Goal: Information Seeking & Learning: Learn about a topic

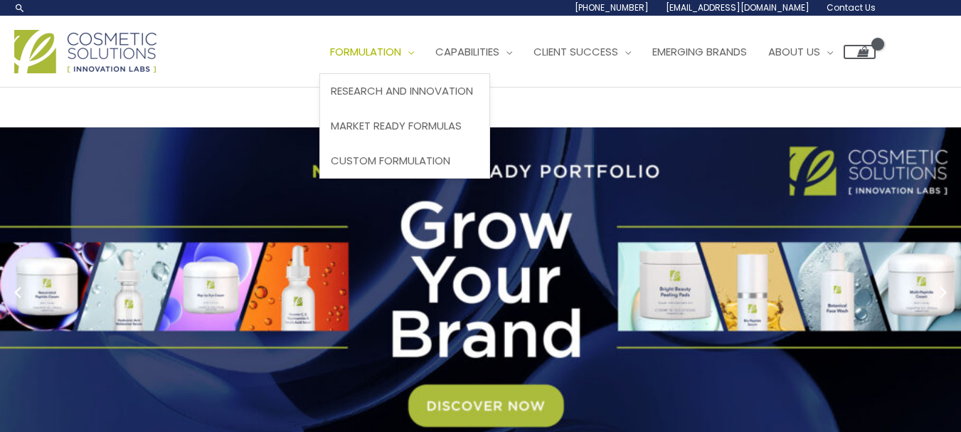
click at [401, 59] on span "Site Navigation" at bounding box center [407, 51] width 13 height 15
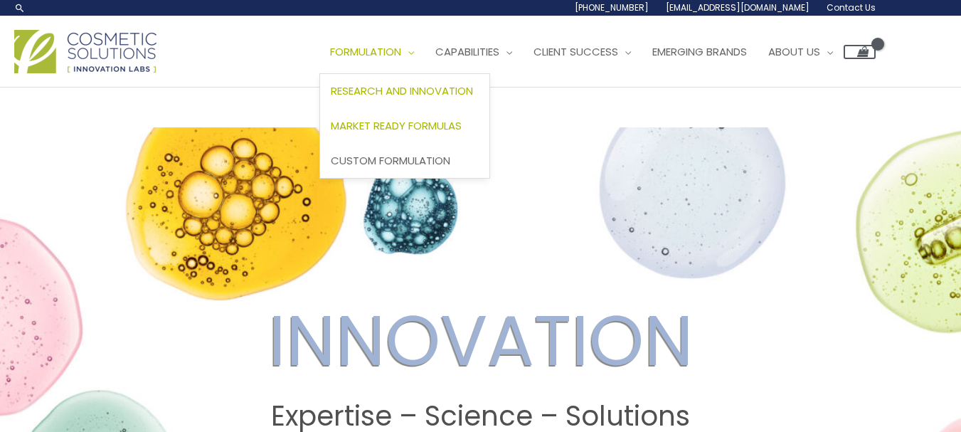
click at [331, 133] on span "Market Ready Formulas" at bounding box center [396, 125] width 131 height 15
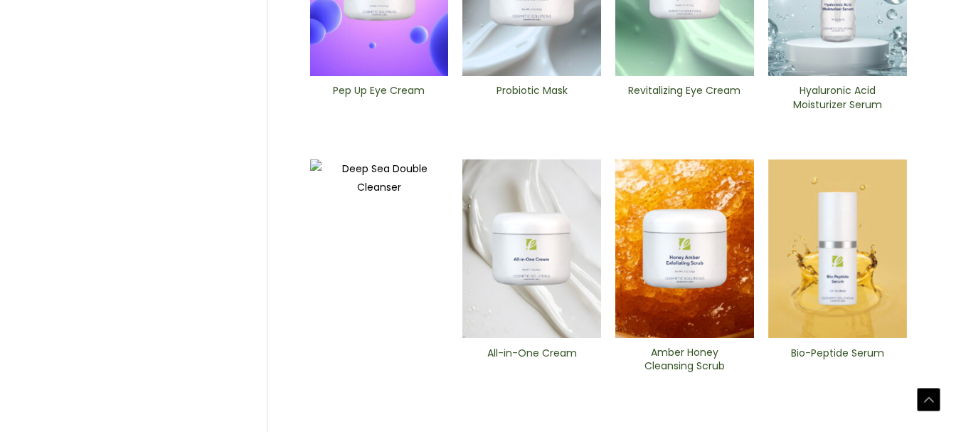
scroll to position [607, 0]
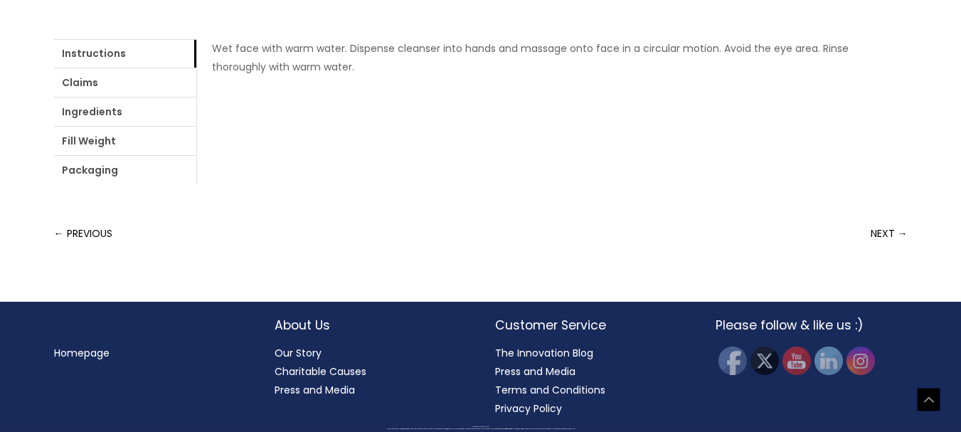
scroll to position [882, 0]
click at [196, 126] on link "Ingredients" at bounding box center [125, 111] width 142 height 28
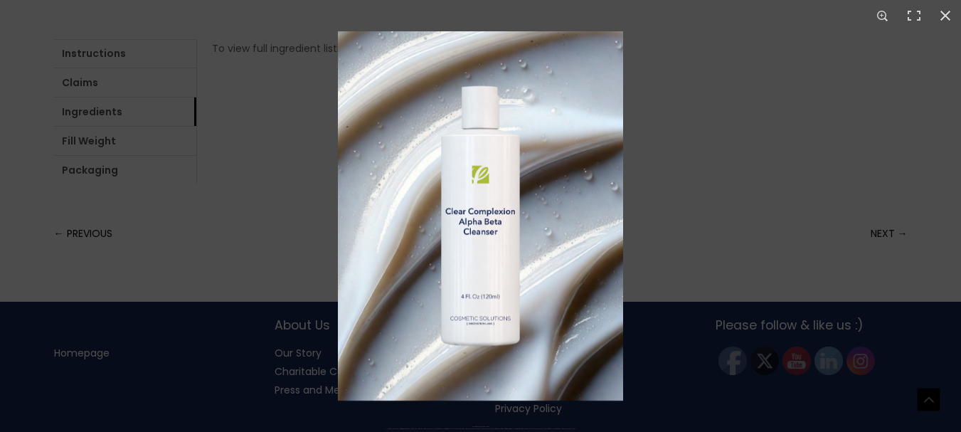
click at [295, 243] on div at bounding box center [480, 216] width 961 height 432
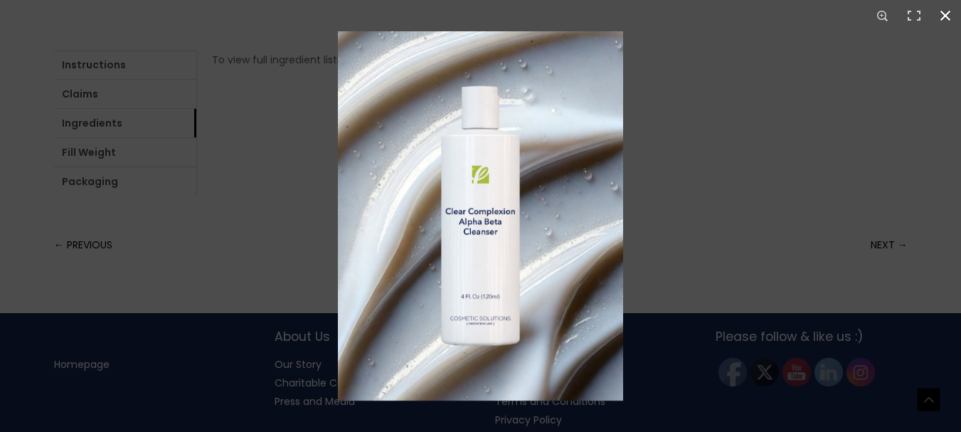
click at [941, 11] on button "Close (Esc)" at bounding box center [945, 15] width 31 height 31
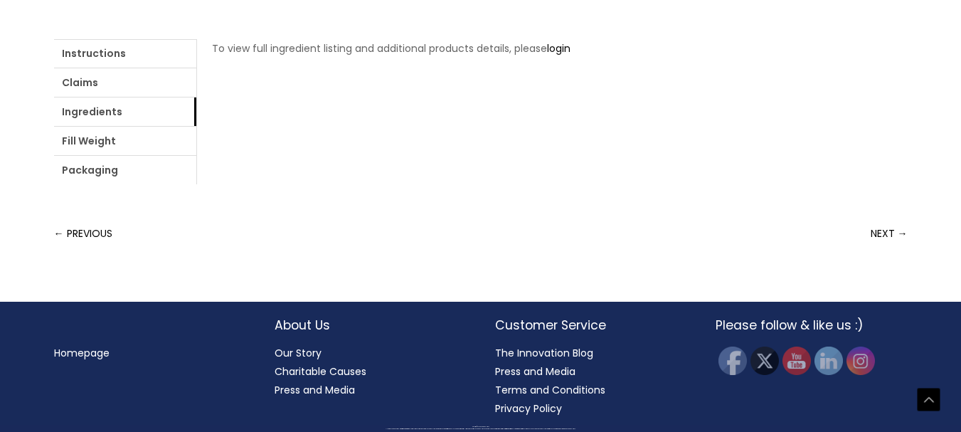
scroll to position [877, 0]
click at [196, 155] on link "Fill Weight" at bounding box center [125, 141] width 142 height 28
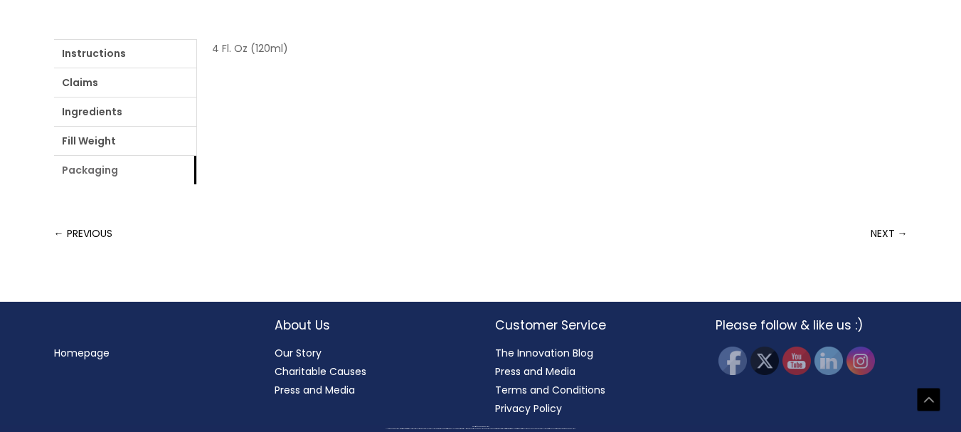
click at [196, 184] on link "Packaging" at bounding box center [125, 170] width 142 height 28
click at [159, 97] on link "Claims" at bounding box center [125, 82] width 142 height 28
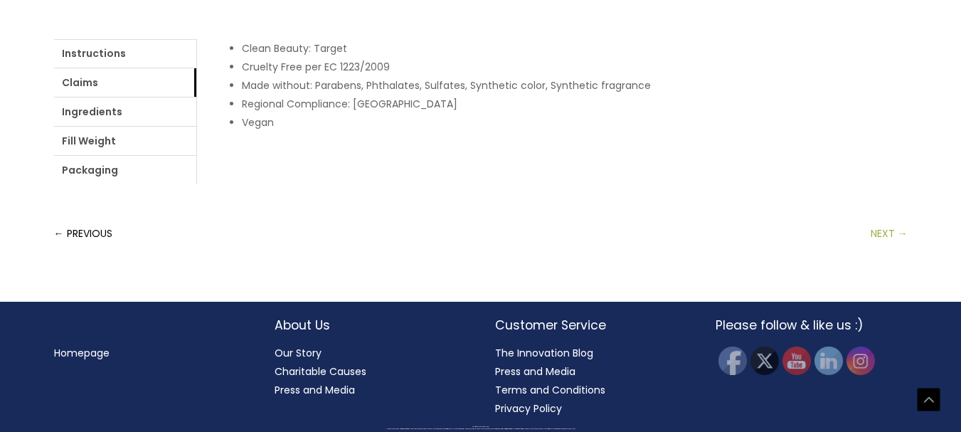
click at [892, 248] on link "NEXT →" at bounding box center [889, 233] width 37 height 28
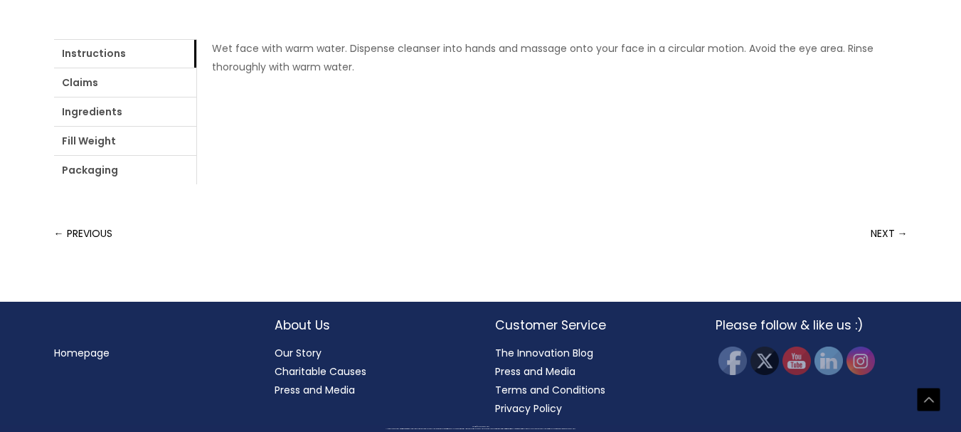
scroll to position [853, 0]
click at [196, 155] on link "Fill Weight" at bounding box center [125, 141] width 142 height 28
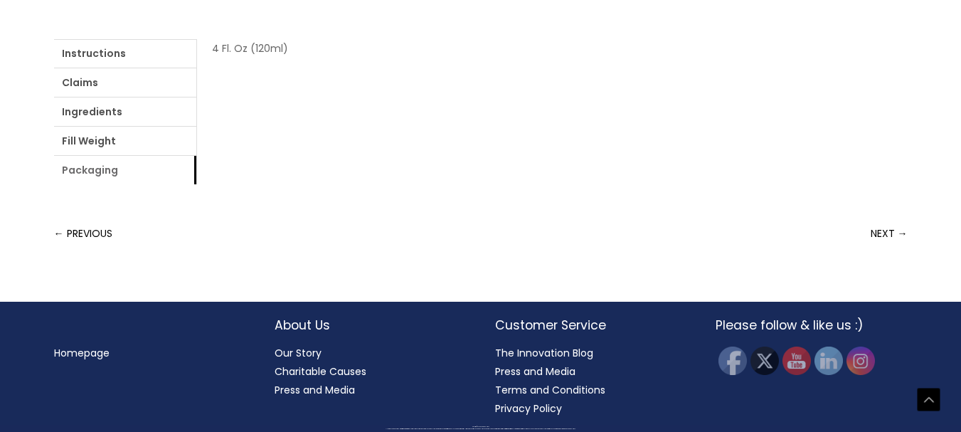
click at [196, 184] on link "Packaging" at bounding box center [125, 170] width 142 height 28
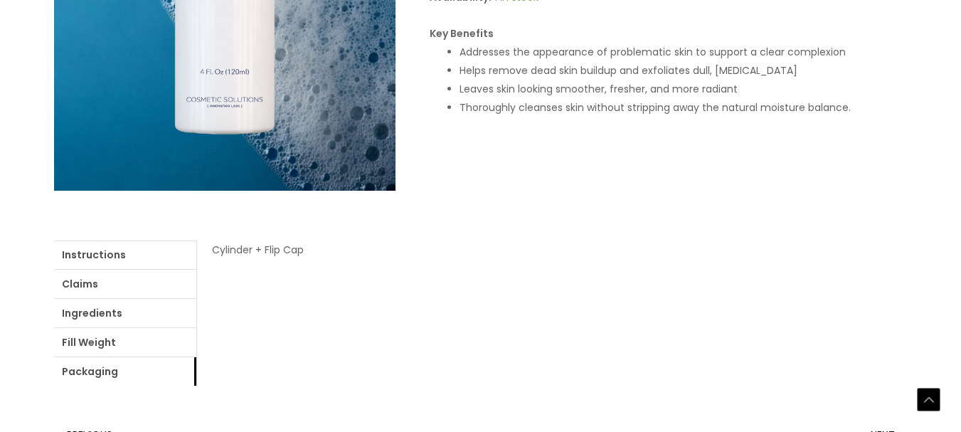
scroll to position [430, 0]
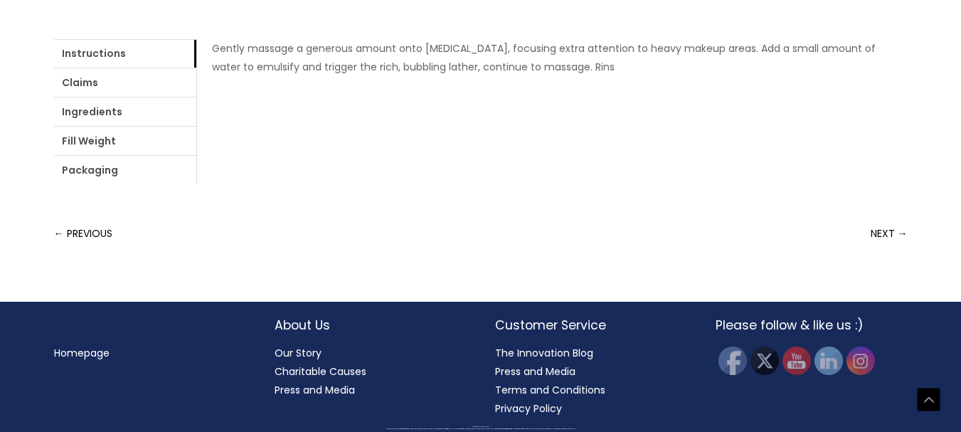
scroll to position [872, 0]
click at [878, 248] on link "NEXT →" at bounding box center [889, 233] width 37 height 28
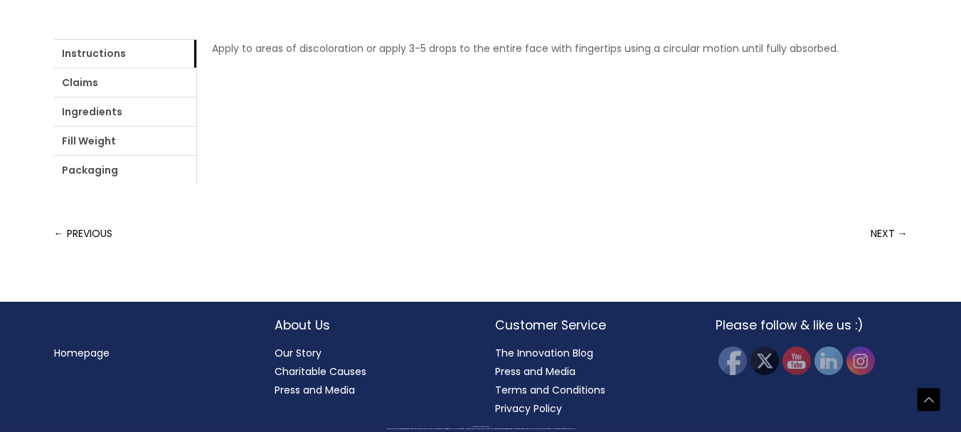
scroll to position [939, 0]
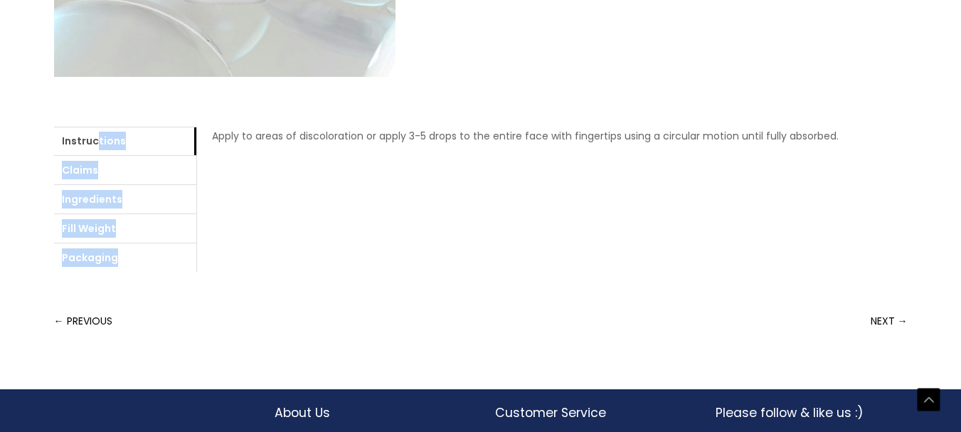
scroll to position [183, 0]
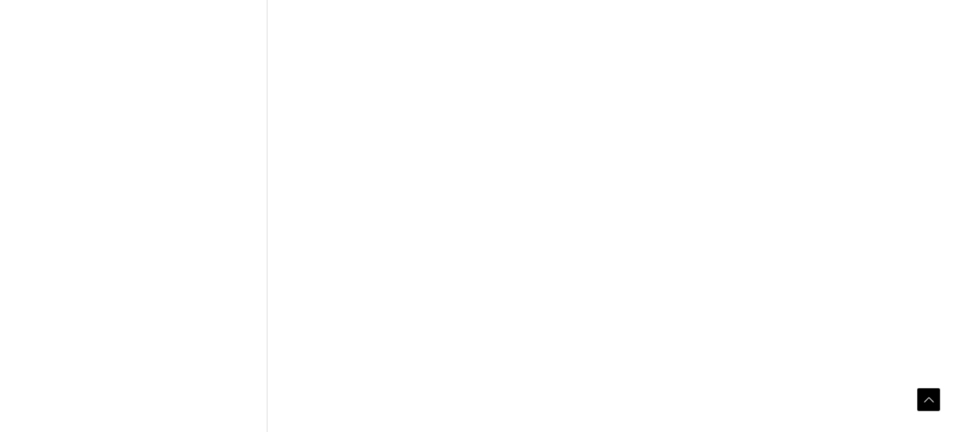
scroll to position [1100, 0]
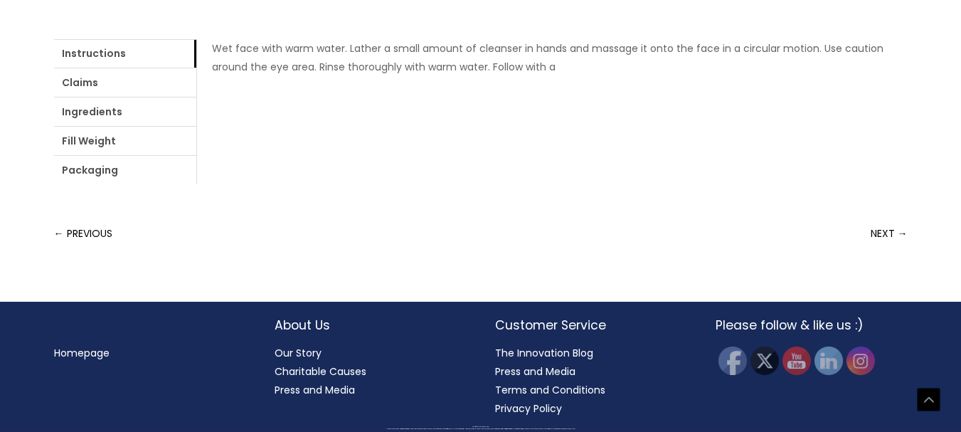
scroll to position [815, 0]
click at [107, 248] on link "← PREVIOUS" at bounding box center [83, 233] width 58 height 28
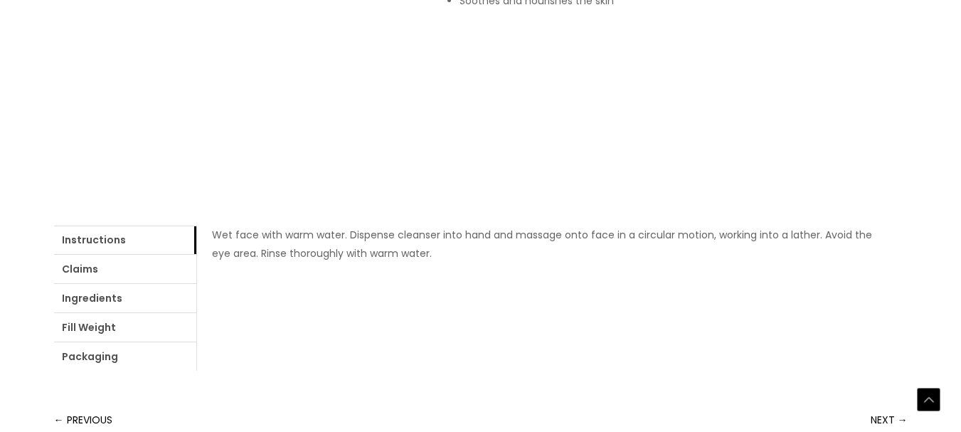
scroll to position [503, 0]
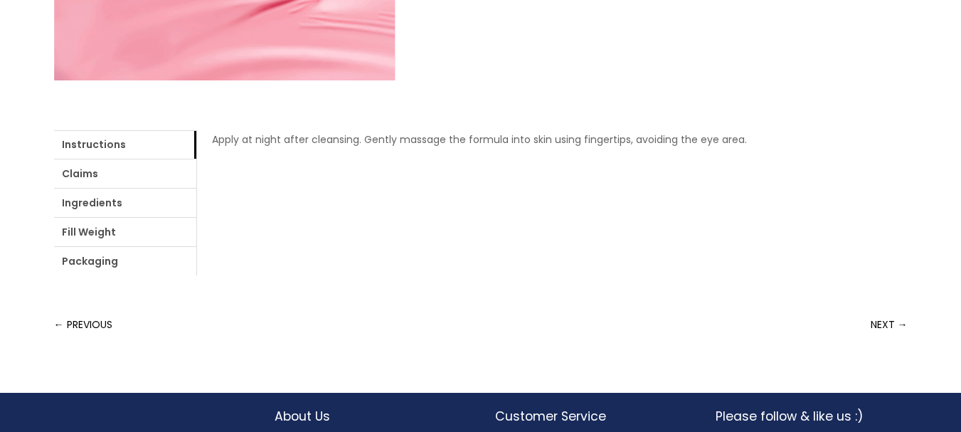
scroll to position [153, 0]
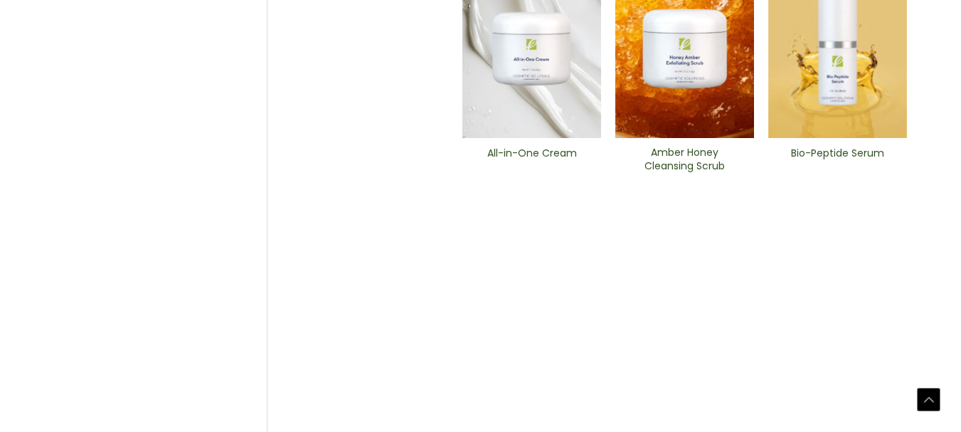
scroll to position [787, 0]
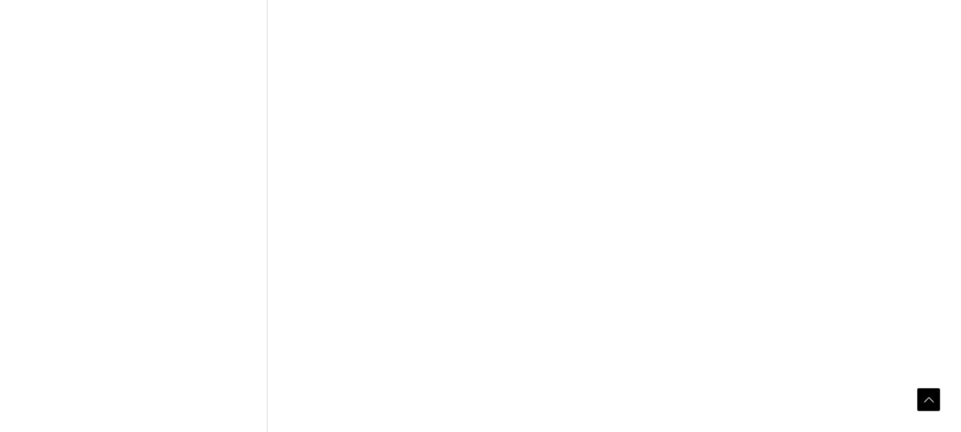
scroll to position [1100, 0]
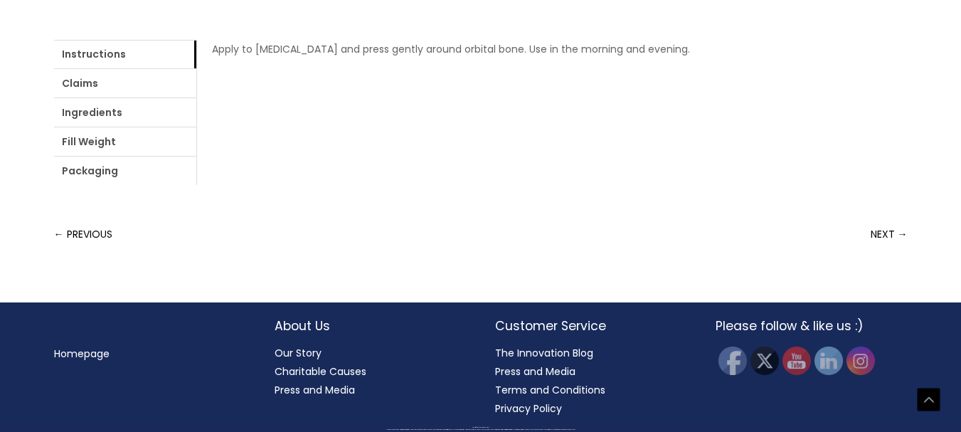
scroll to position [835, 0]
click at [196, 185] on link "Packaging" at bounding box center [125, 171] width 142 height 28
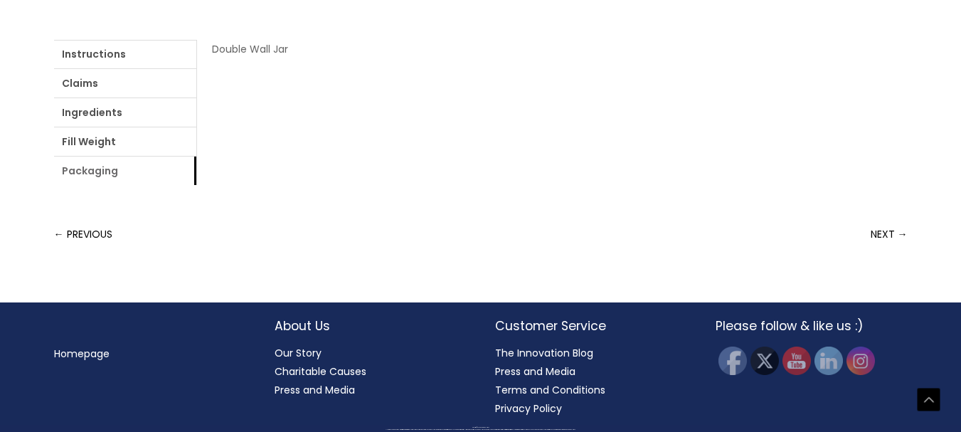
click at [196, 185] on link "Packaging" at bounding box center [125, 171] width 142 height 28
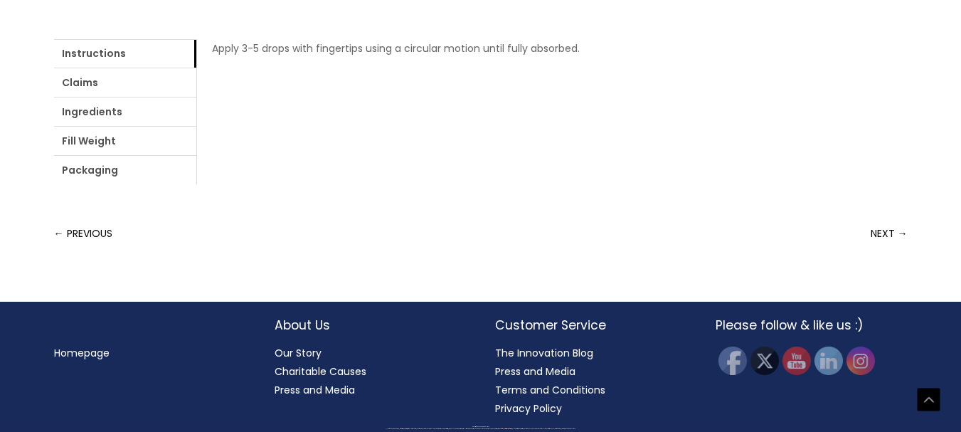
scroll to position [664, 0]
drag, startPoint x: 564, startPoint y: 265, endPoint x: 205, endPoint y: 125, distance: 385.7
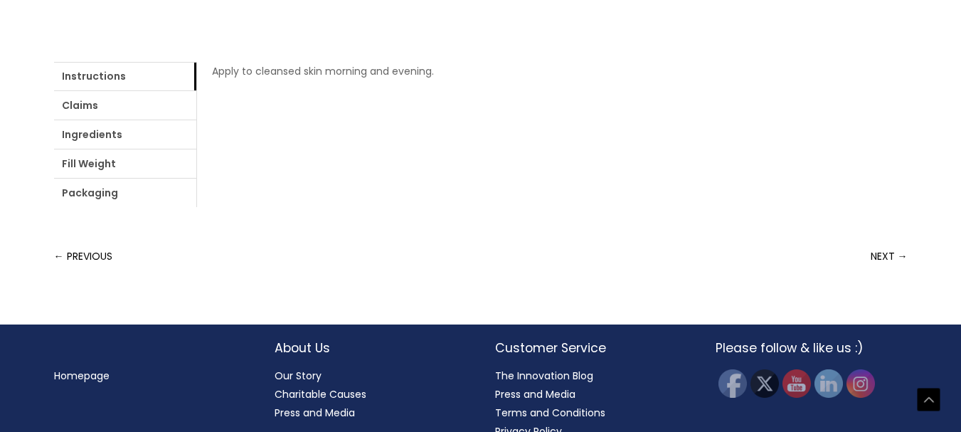
scroll to position [645, 0]
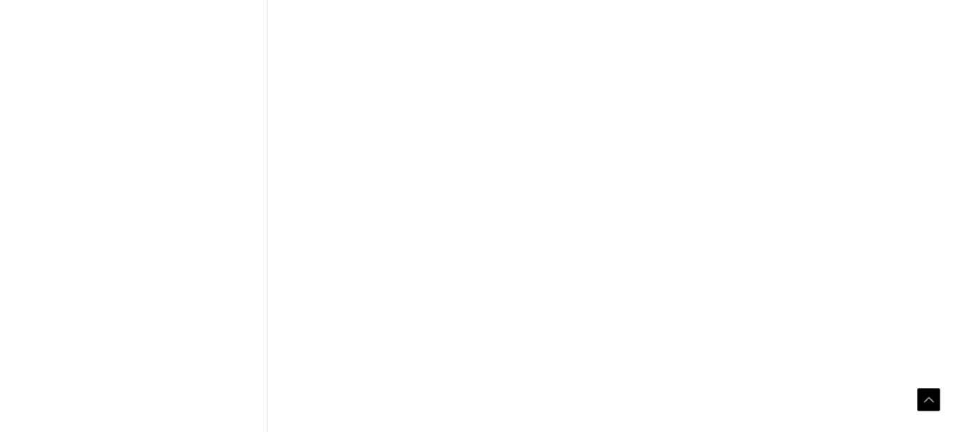
scroll to position [512, 0]
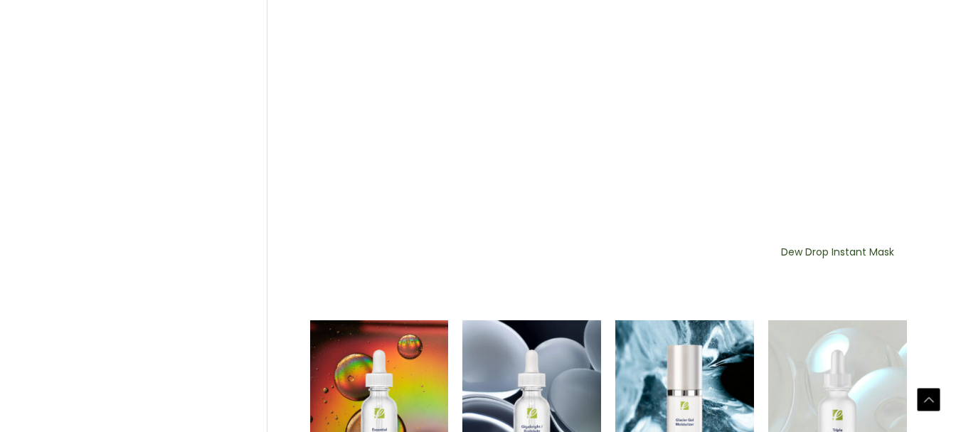
scroll to position [1072, 0]
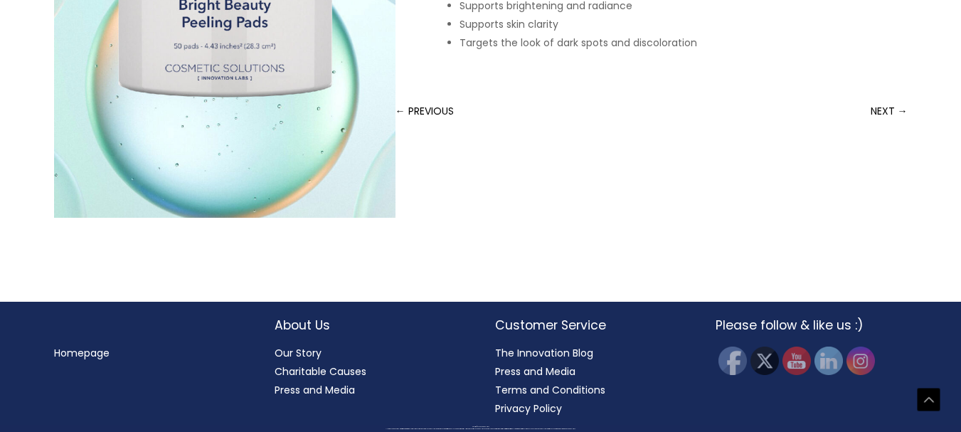
scroll to position [569, 0]
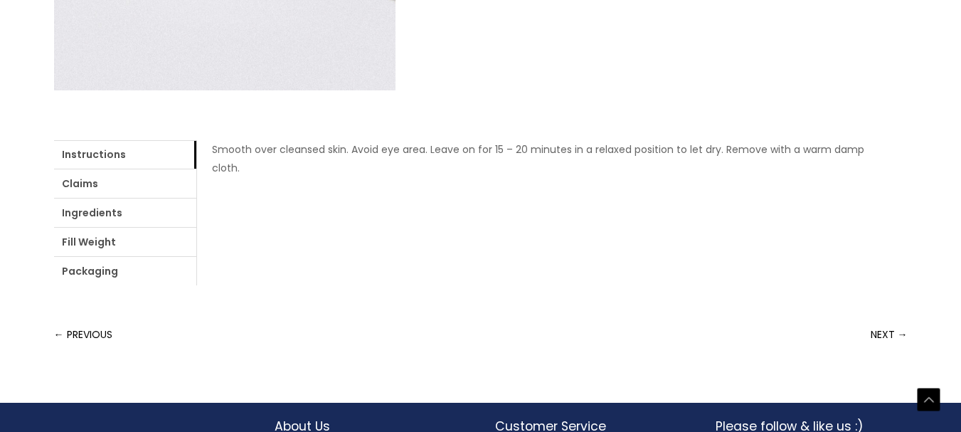
scroll to position [588, 0]
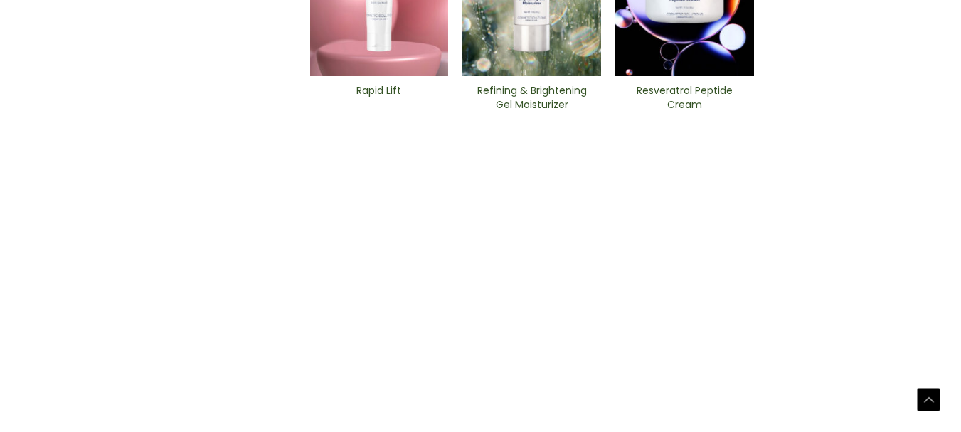
scroll to position [616, 0]
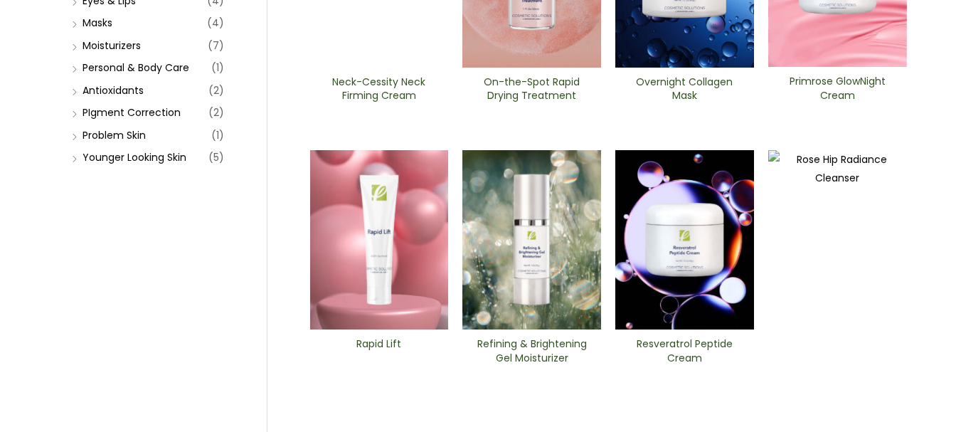
scroll to position [0, 0]
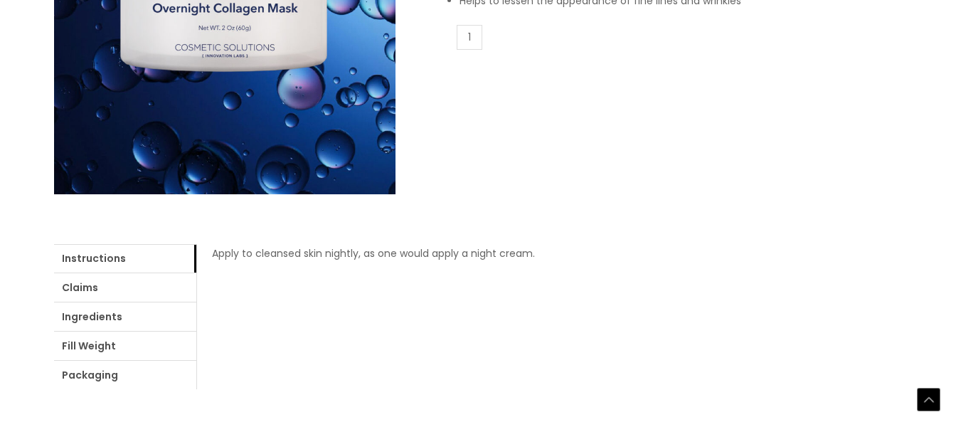
scroll to position [446, 0]
